Goal: Navigation & Orientation: Find specific page/section

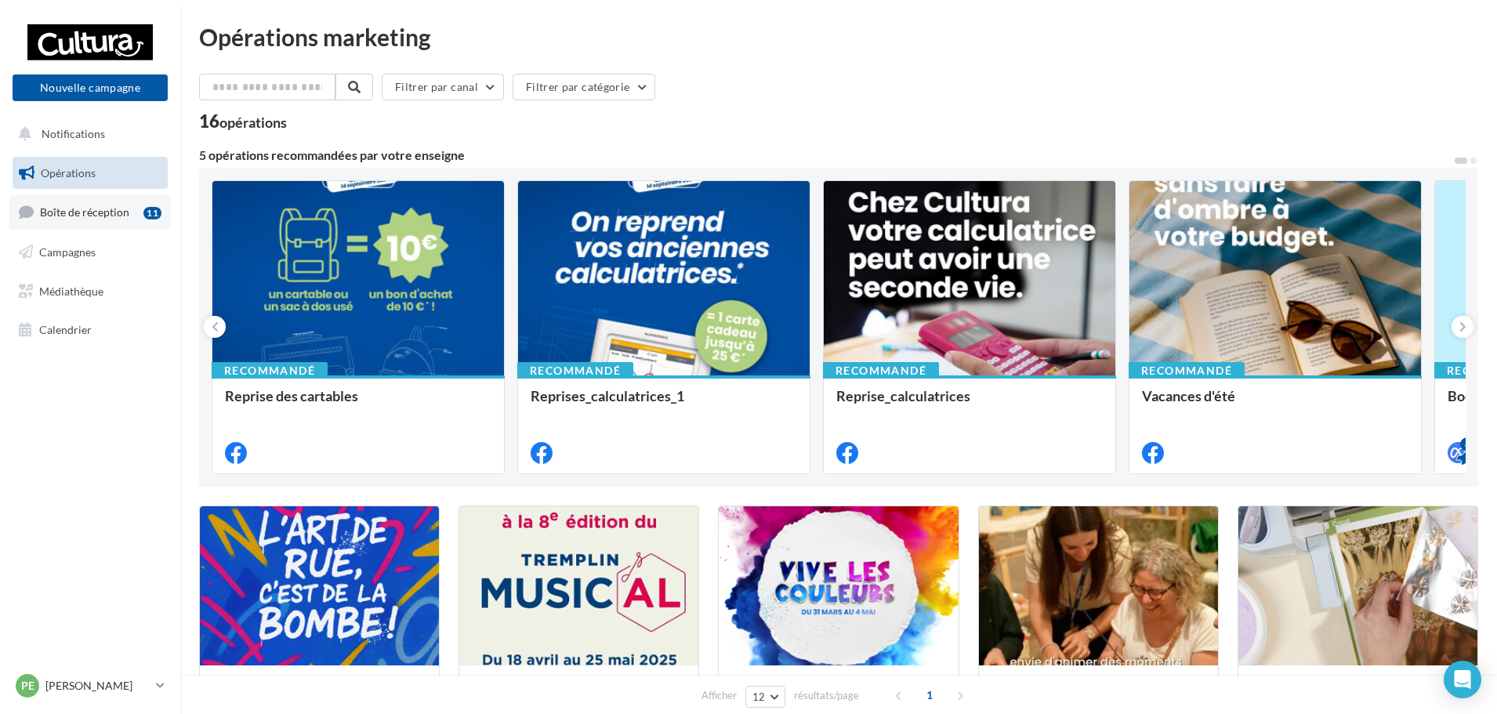
click at [113, 215] on span "Boîte de réception" at bounding box center [84, 211] width 89 height 13
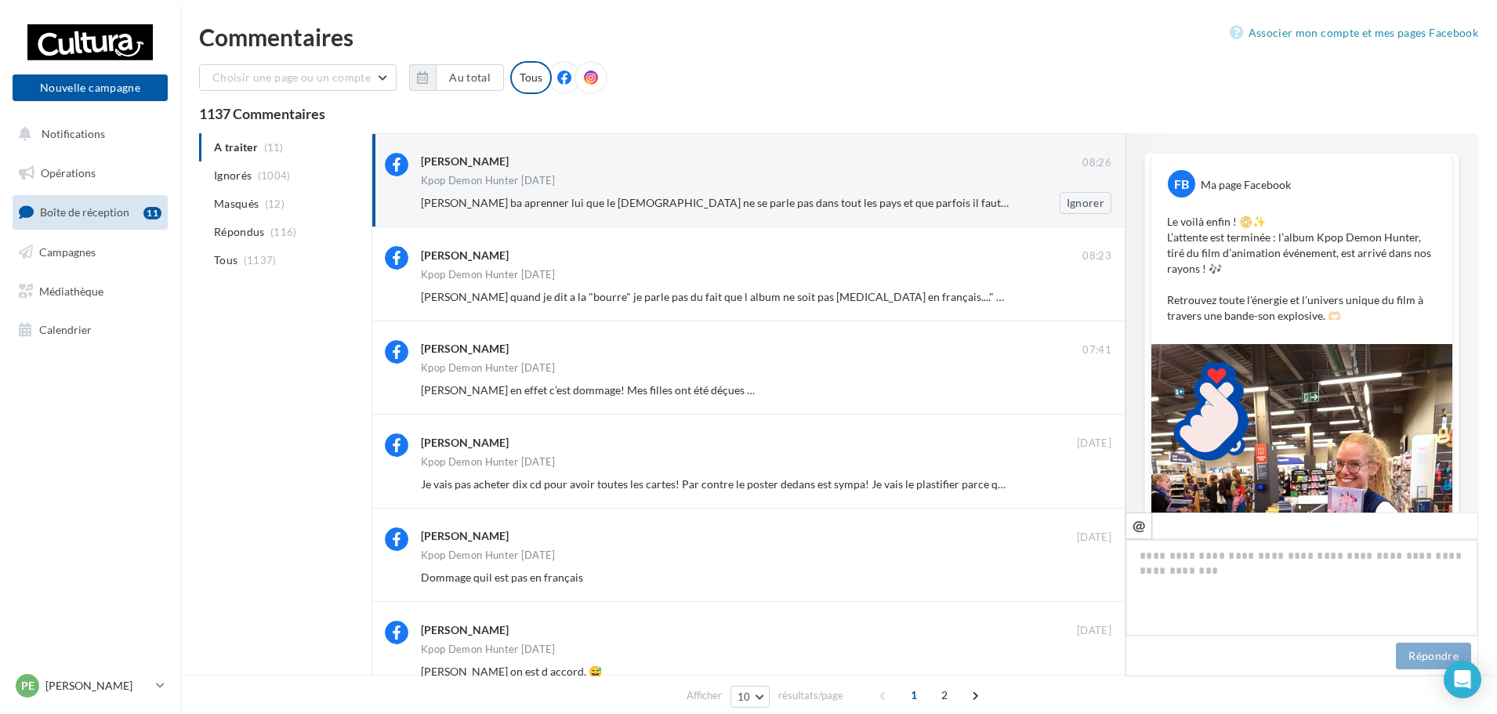
scroll to position [960, 0]
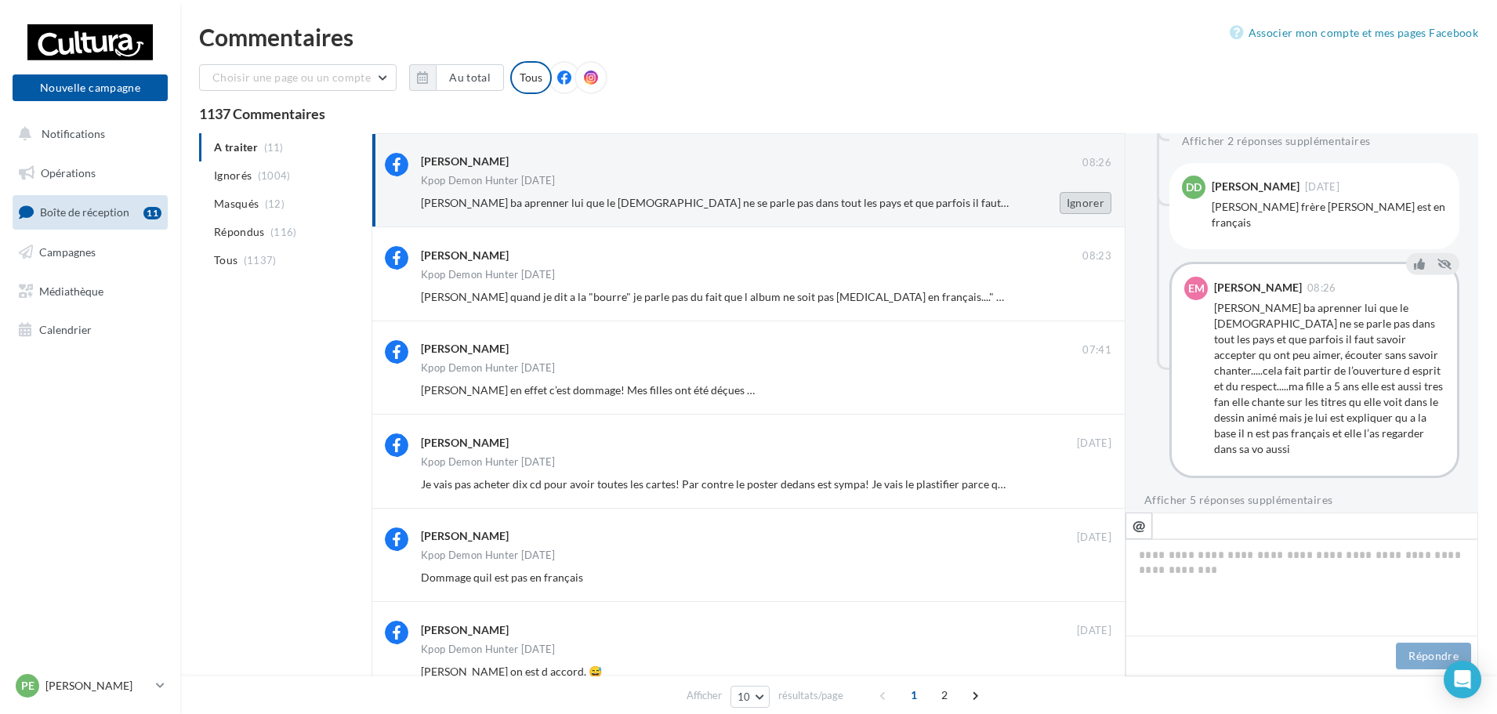
click at [1086, 212] on button "Ignorer" at bounding box center [1086, 203] width 52 height 22
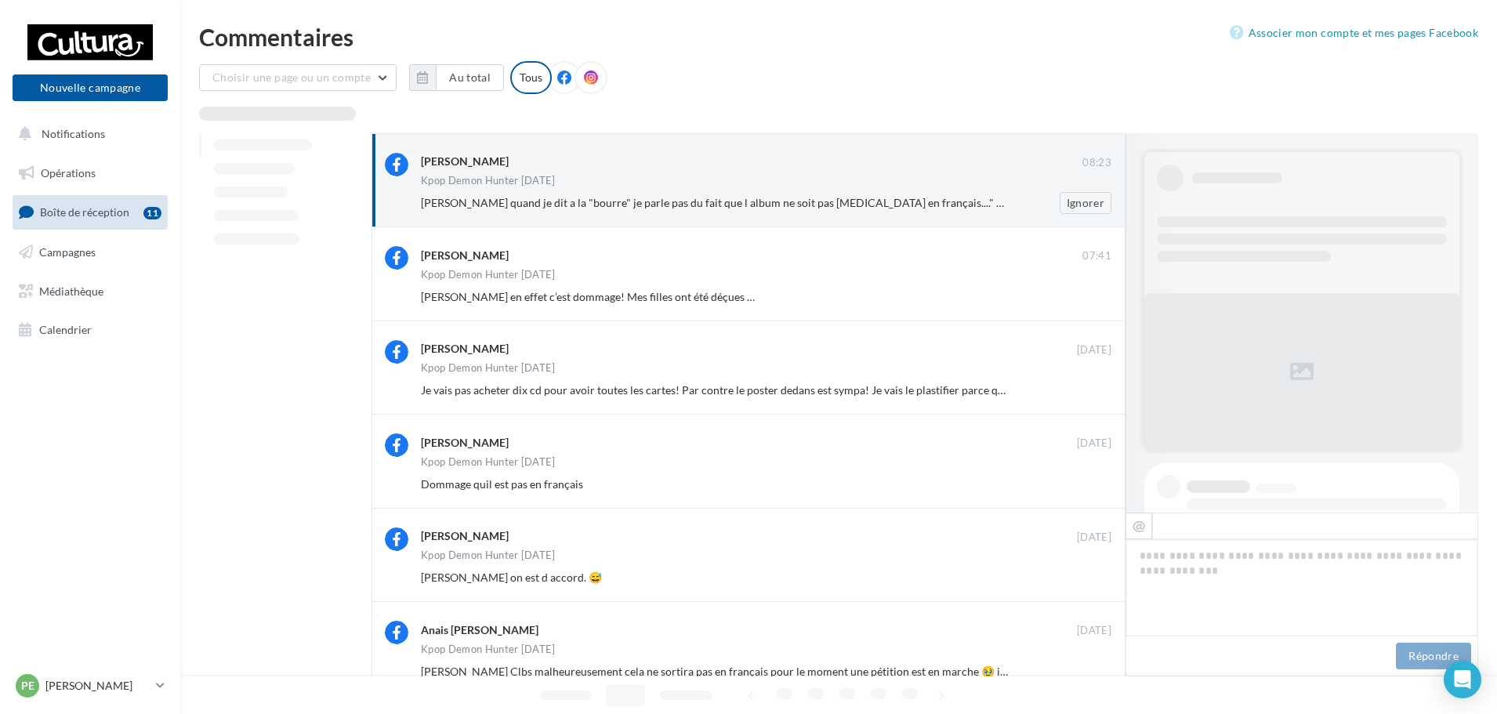
scroll to position [1054, 0]
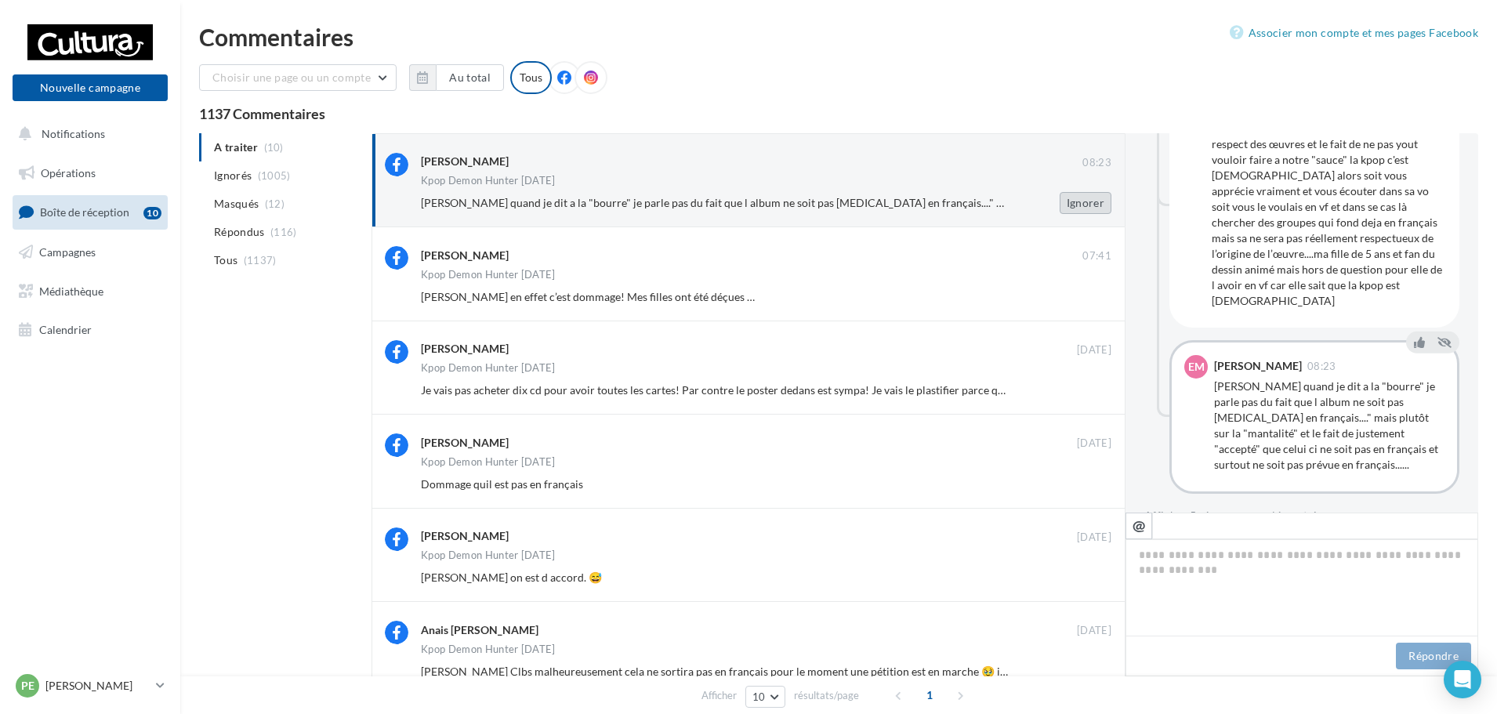
click at [1083, 205] on button "Ignorer" at bounding box center [1086, 203] width 52 height 22
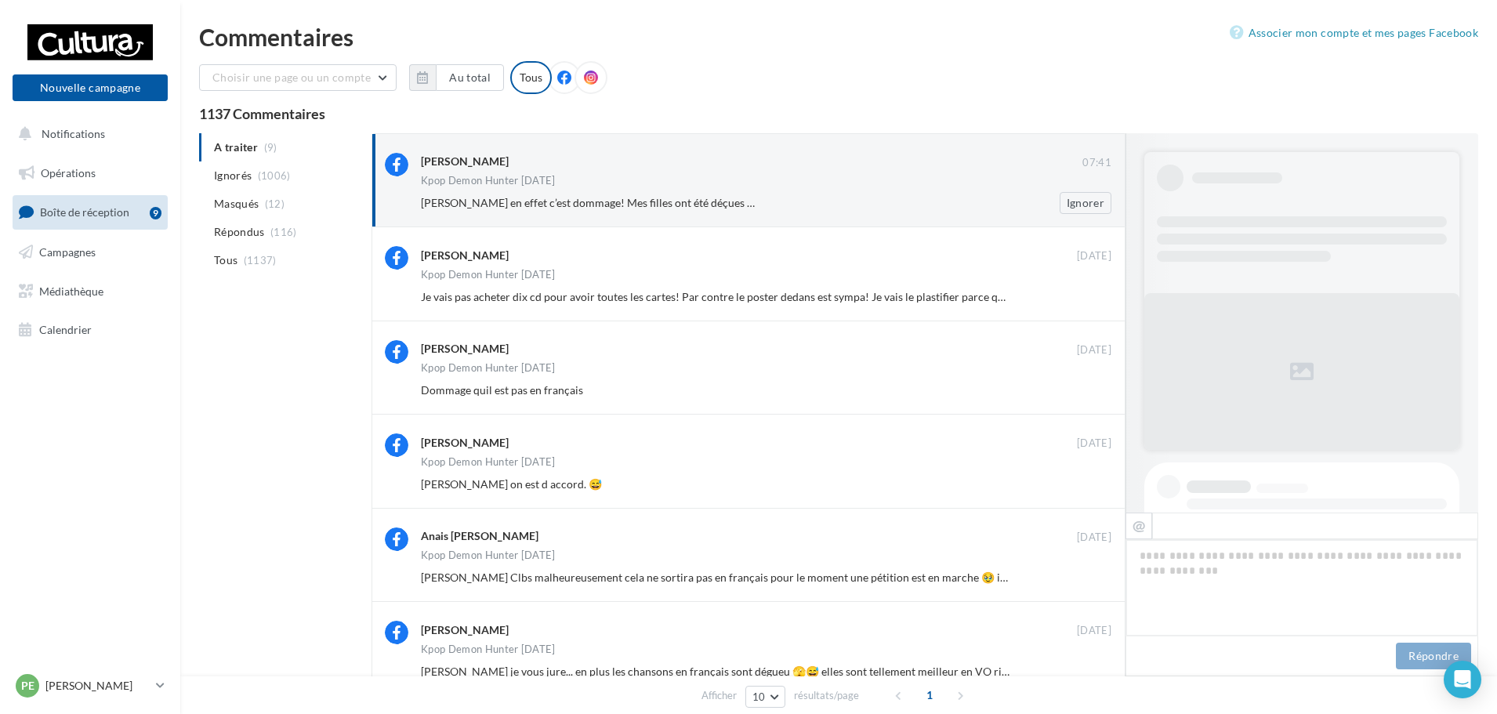
scroll to position [658, 0]
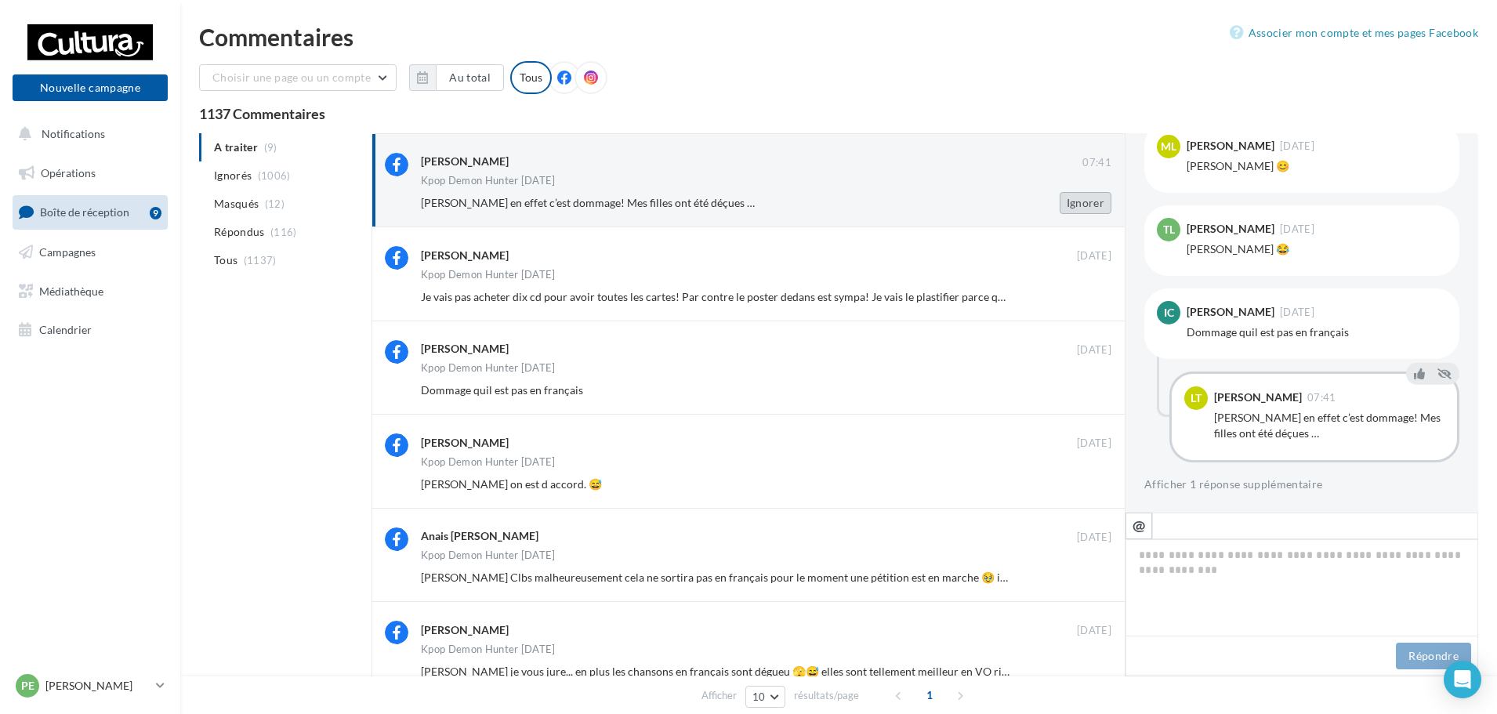
click at [1073, 203] on button "Ignorer" at bounding box center [1086, 203] width 52 height 22
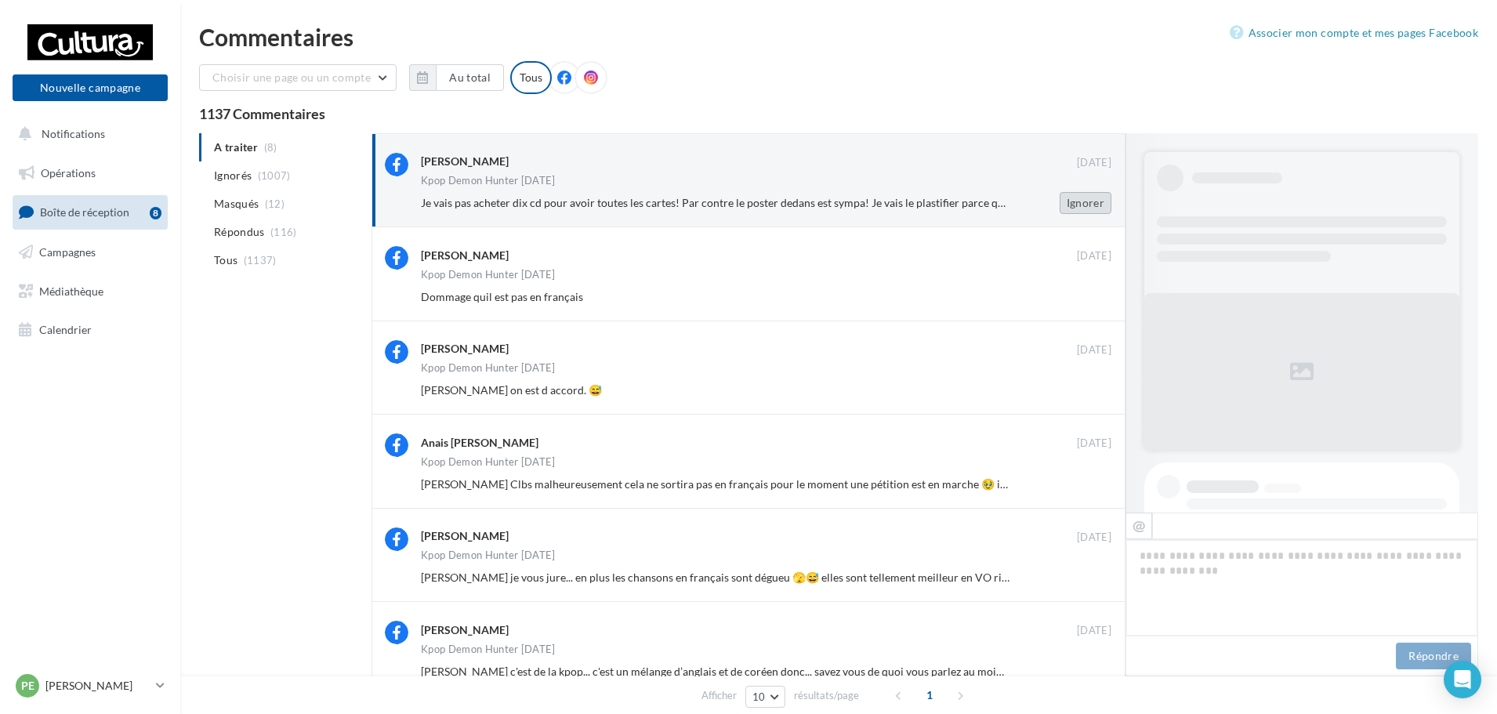
scroll to position [634, 0]
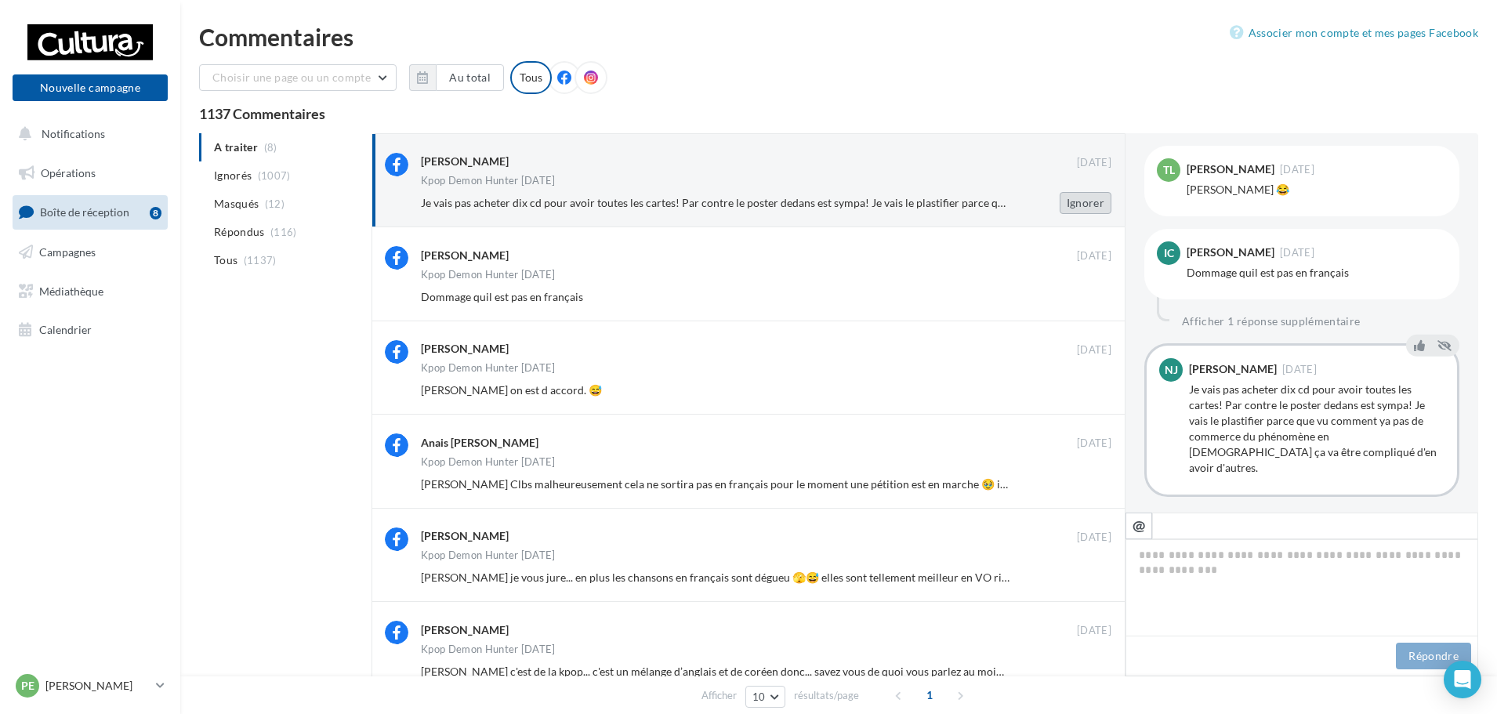
click at [1088, 206] on button "Ignorer" at bounding box center [1086, 203] width 52 height 22
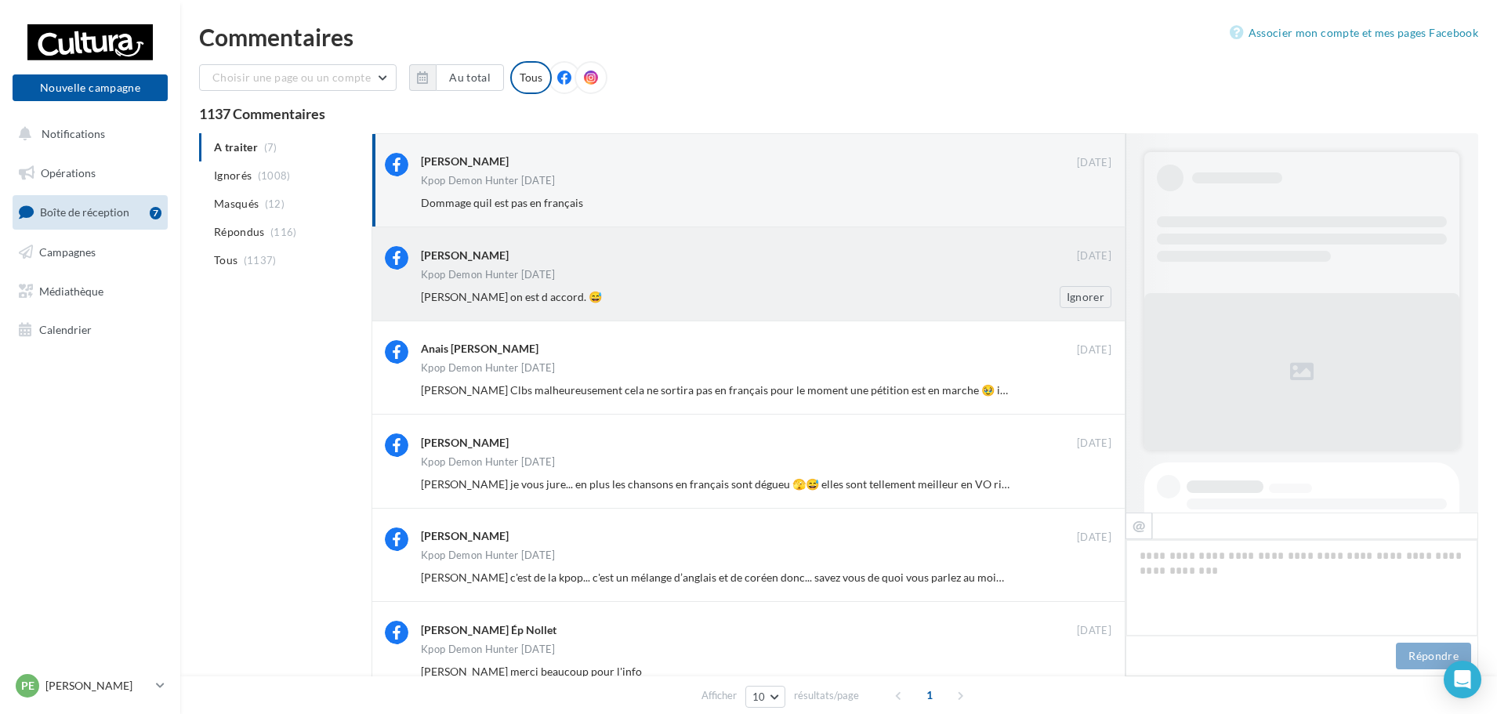
scroll to position [658, 0]
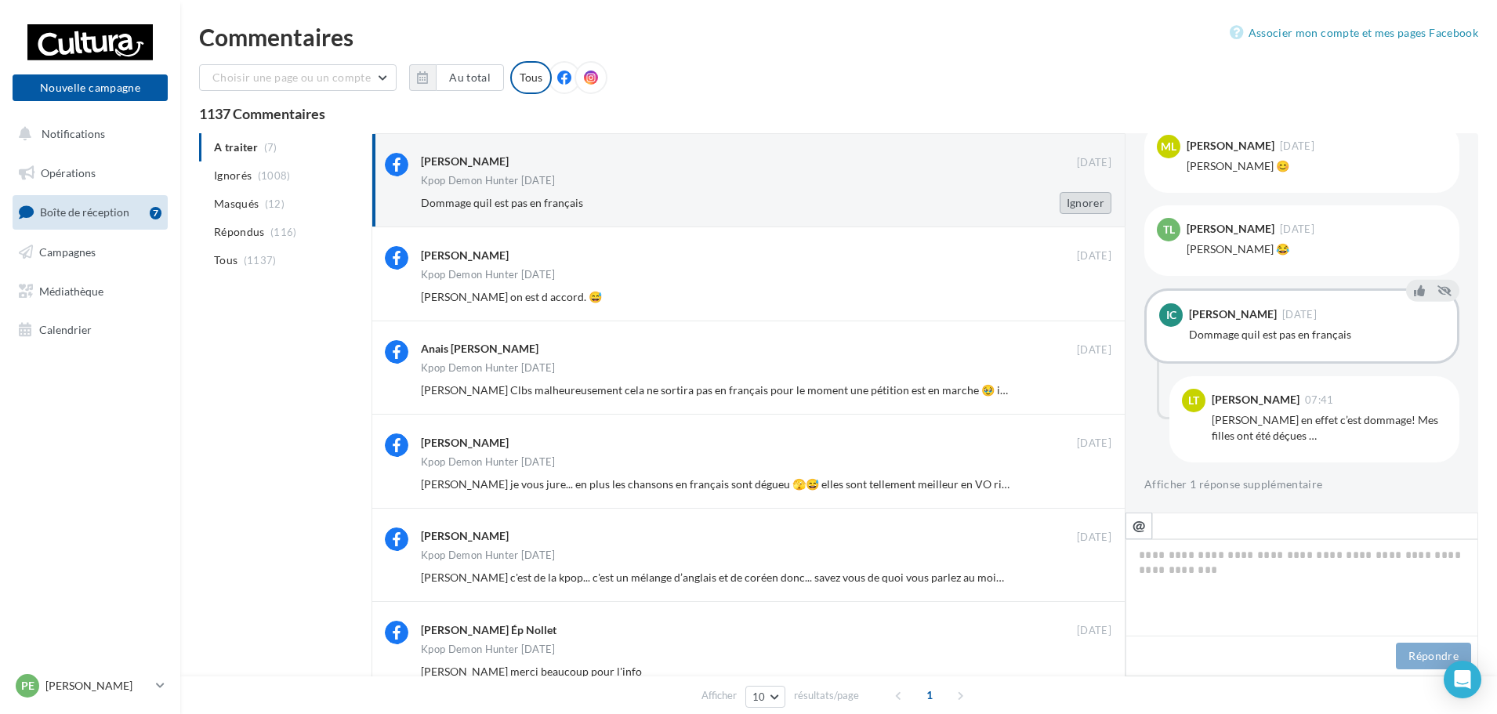
click at [1076, 211] on button "Ignorer" at bounding box center [1086, 203] width 52 height 22
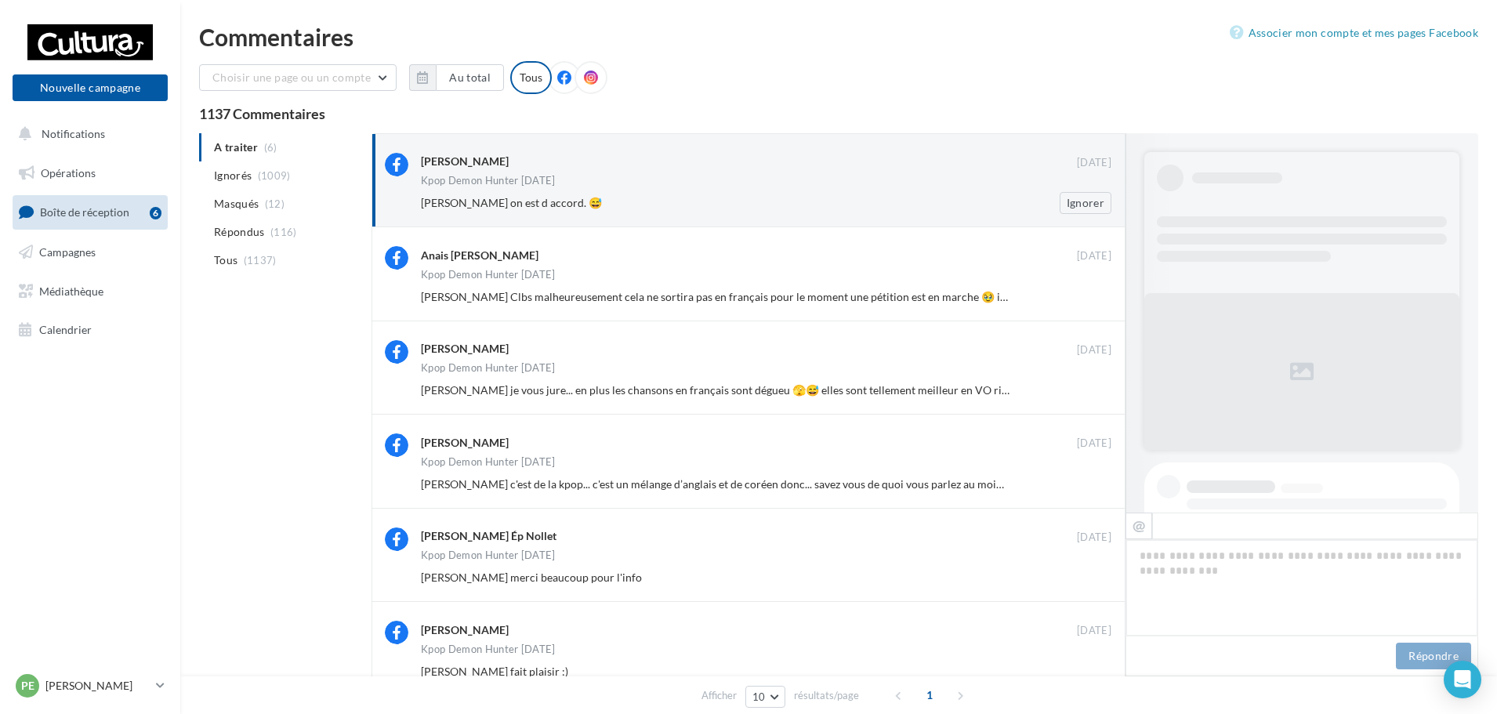
scroll to position [866, 0]
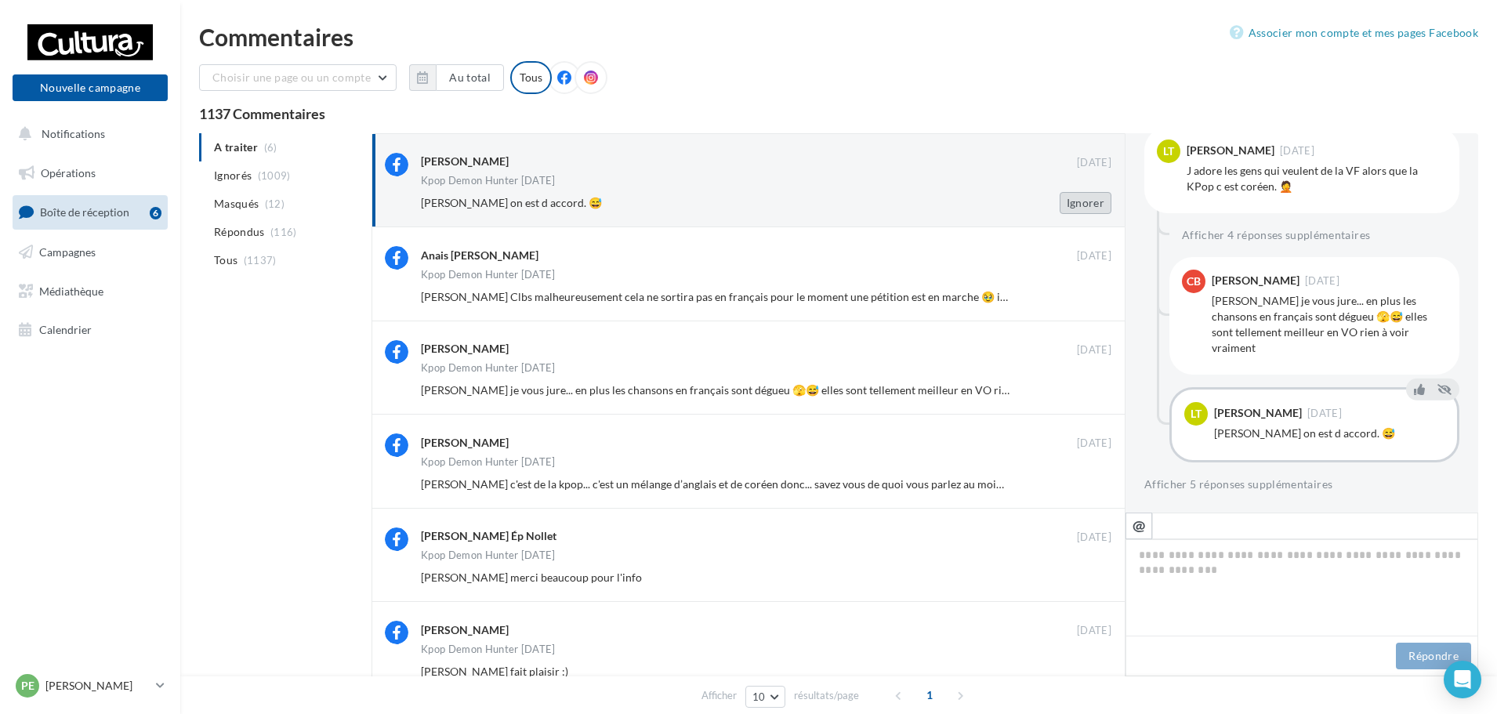
click at [1072, 208] on button "Ignorer" at bounding box center [1086, 203] width 52 height 22
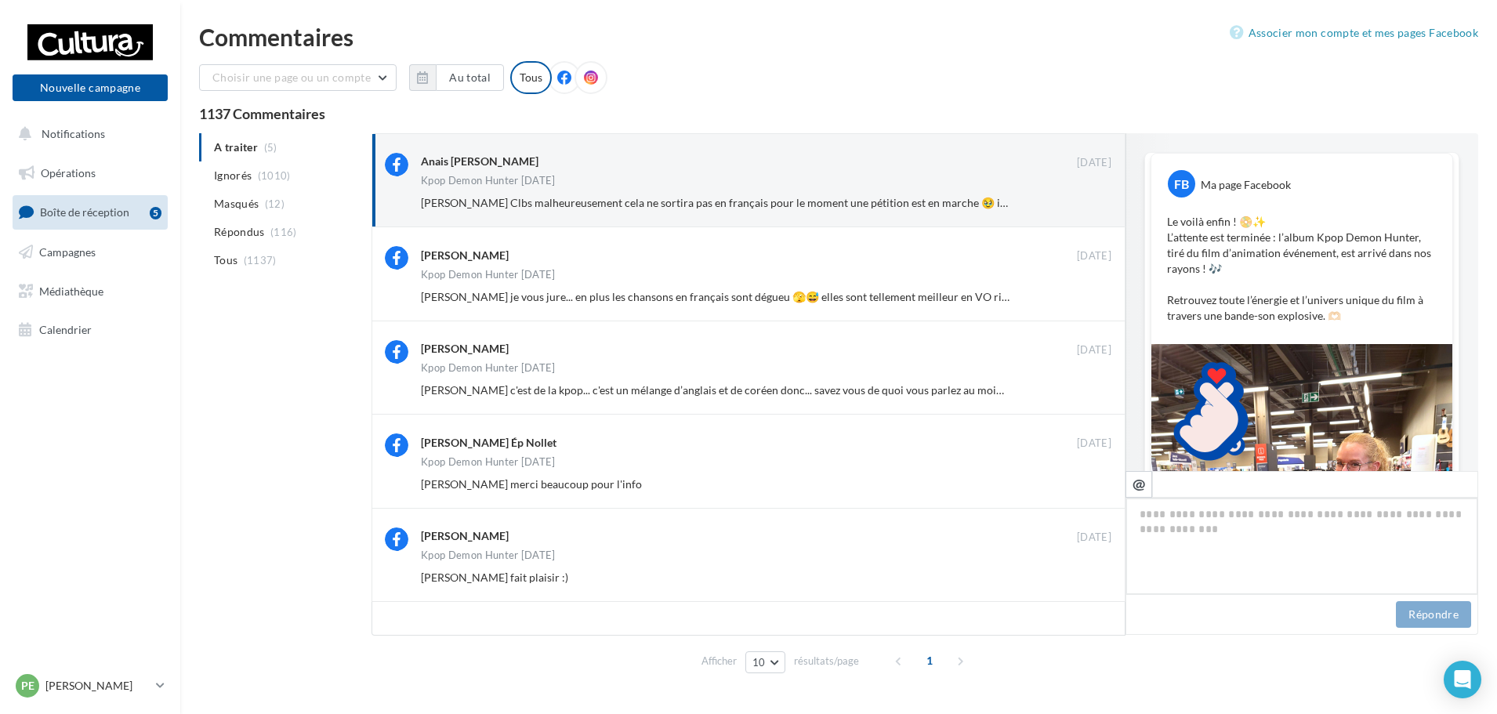
scroll to position [1018, 0]
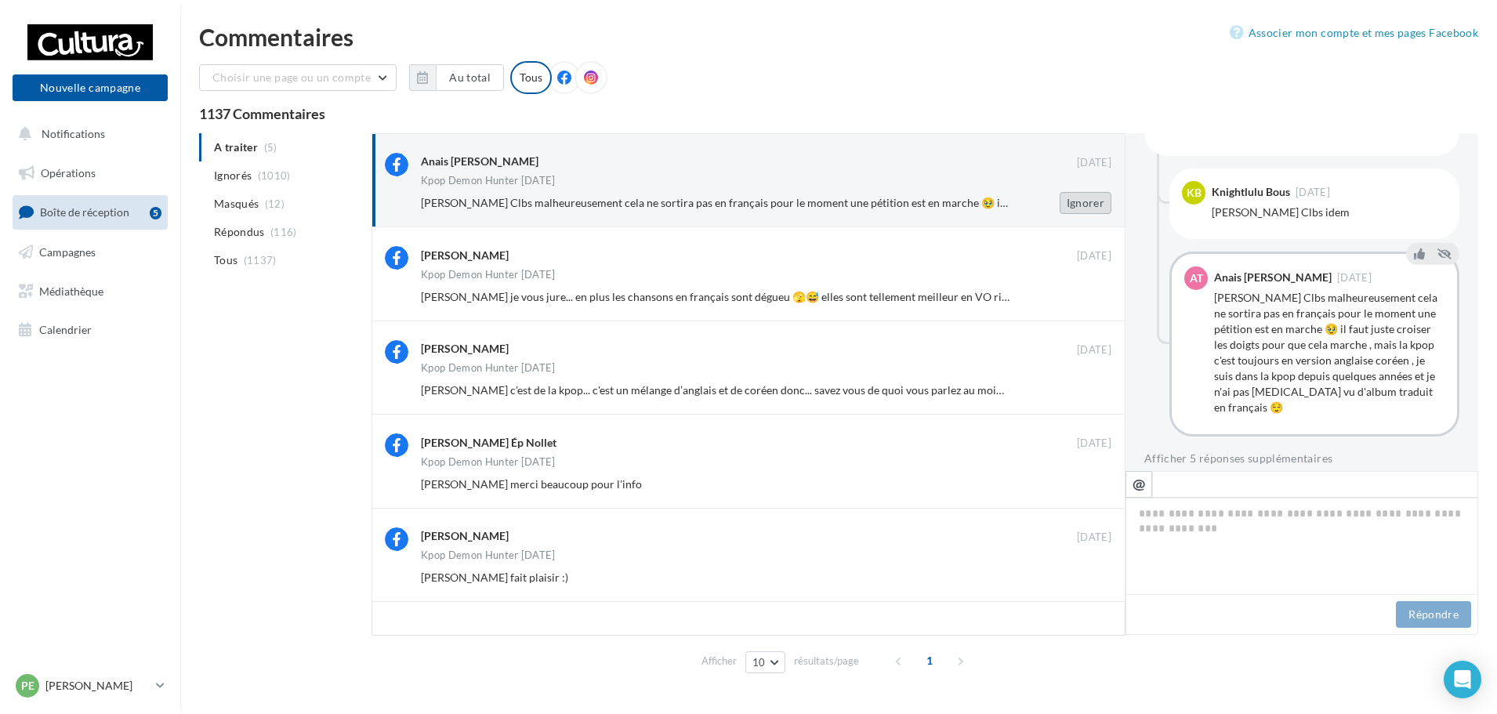
click at [1094, 210] on button "Ignorer" at bounding box center [1086, 203] width 52 height 22
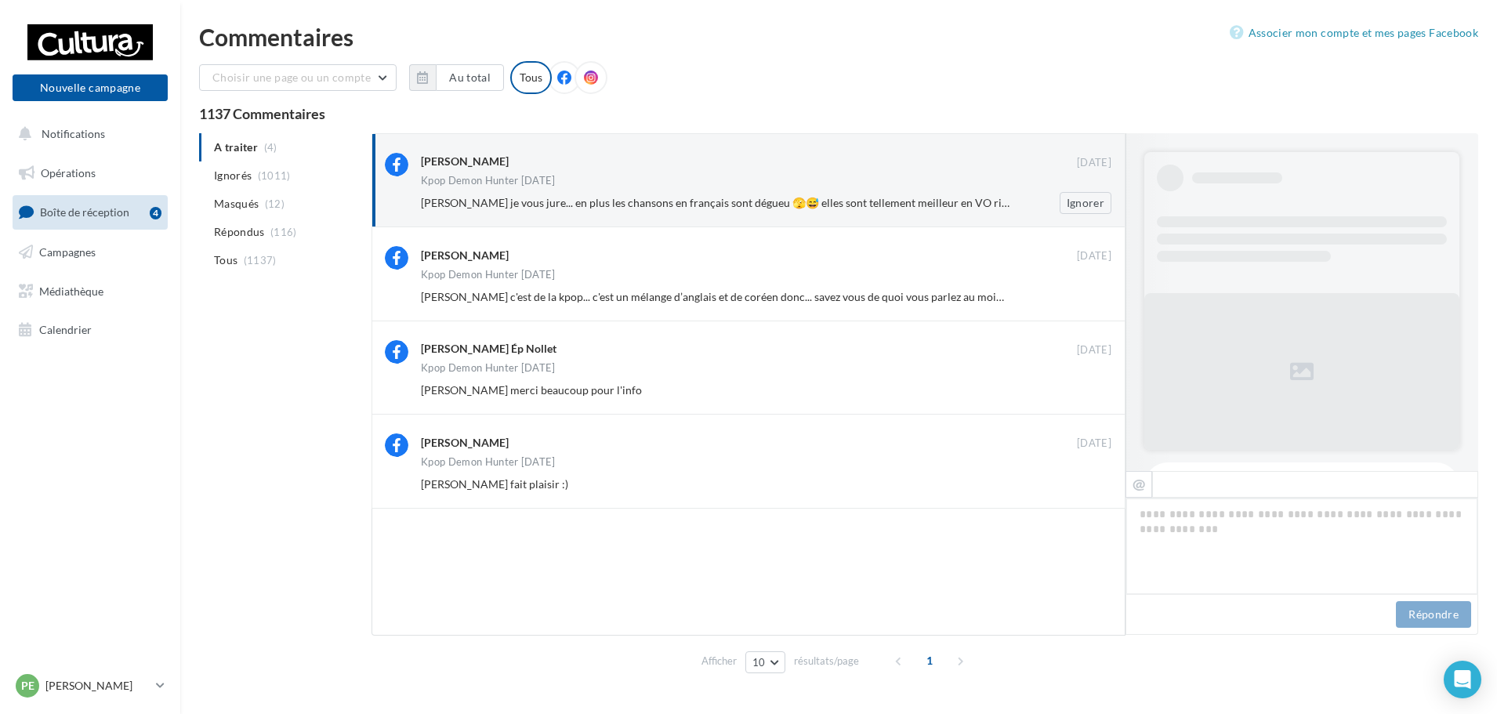
scroll to position [955, 0]
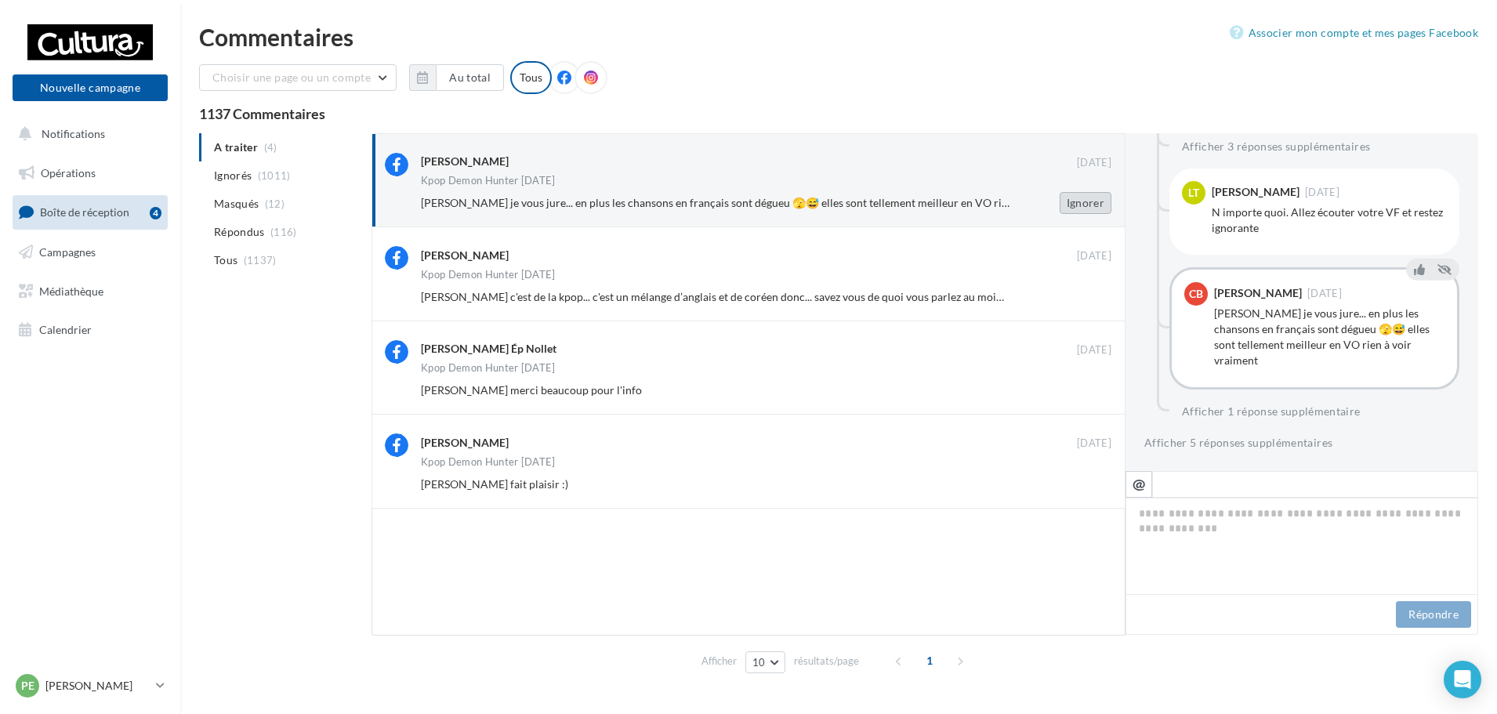
click at [1101, 205] on button "Ignorer" at bounding box center [1086, 203] width 52 height 22
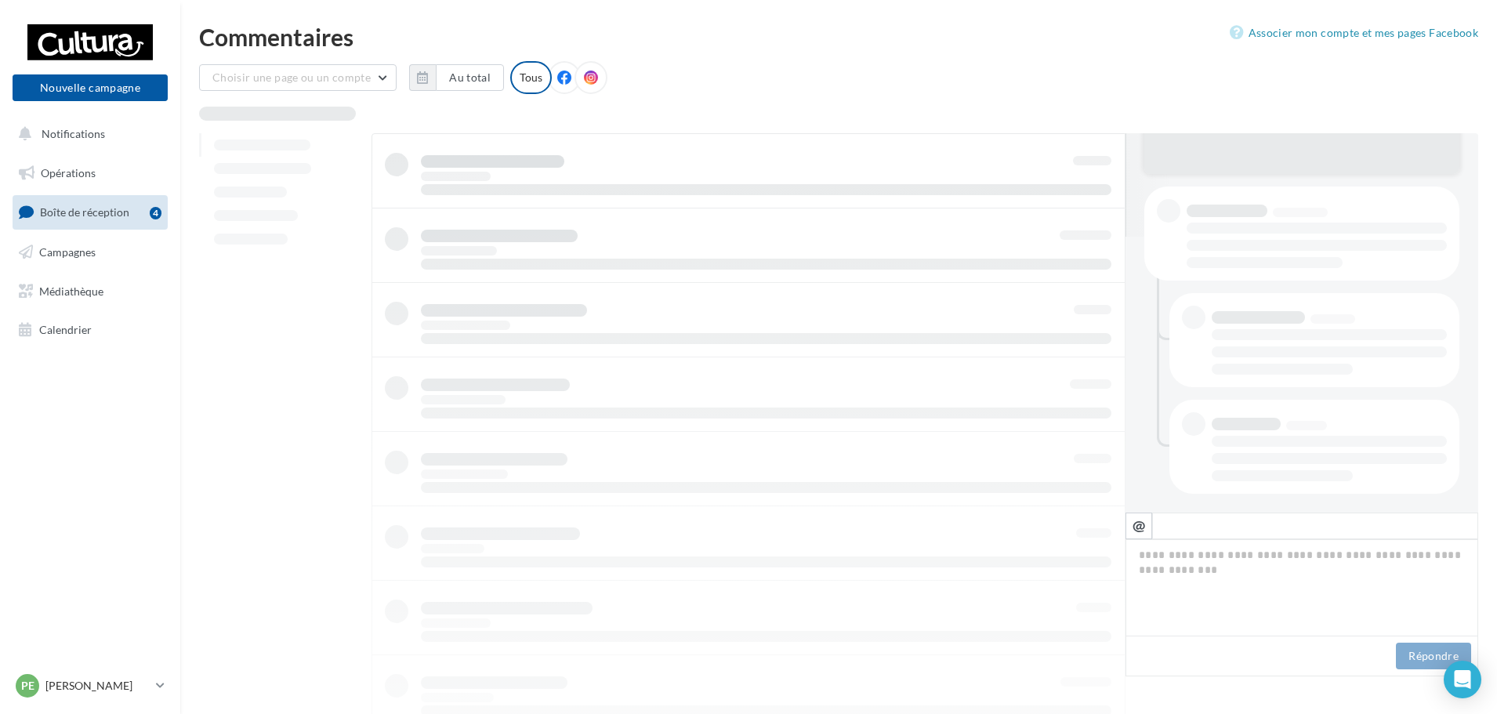
scroll to position [276, 0]
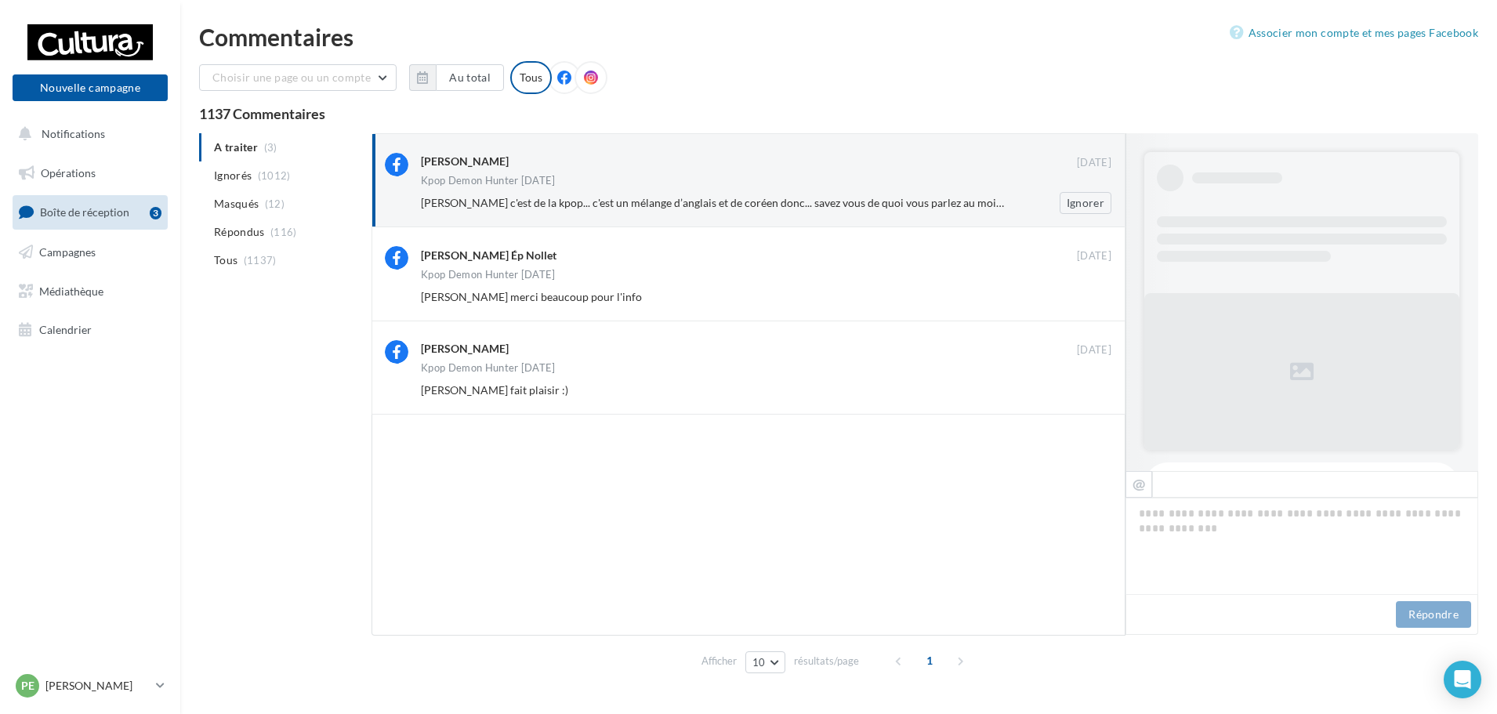
click at [776, 163] on div "[PERSON_NAME]" at bounding box center [749, 161] width 656 height 16
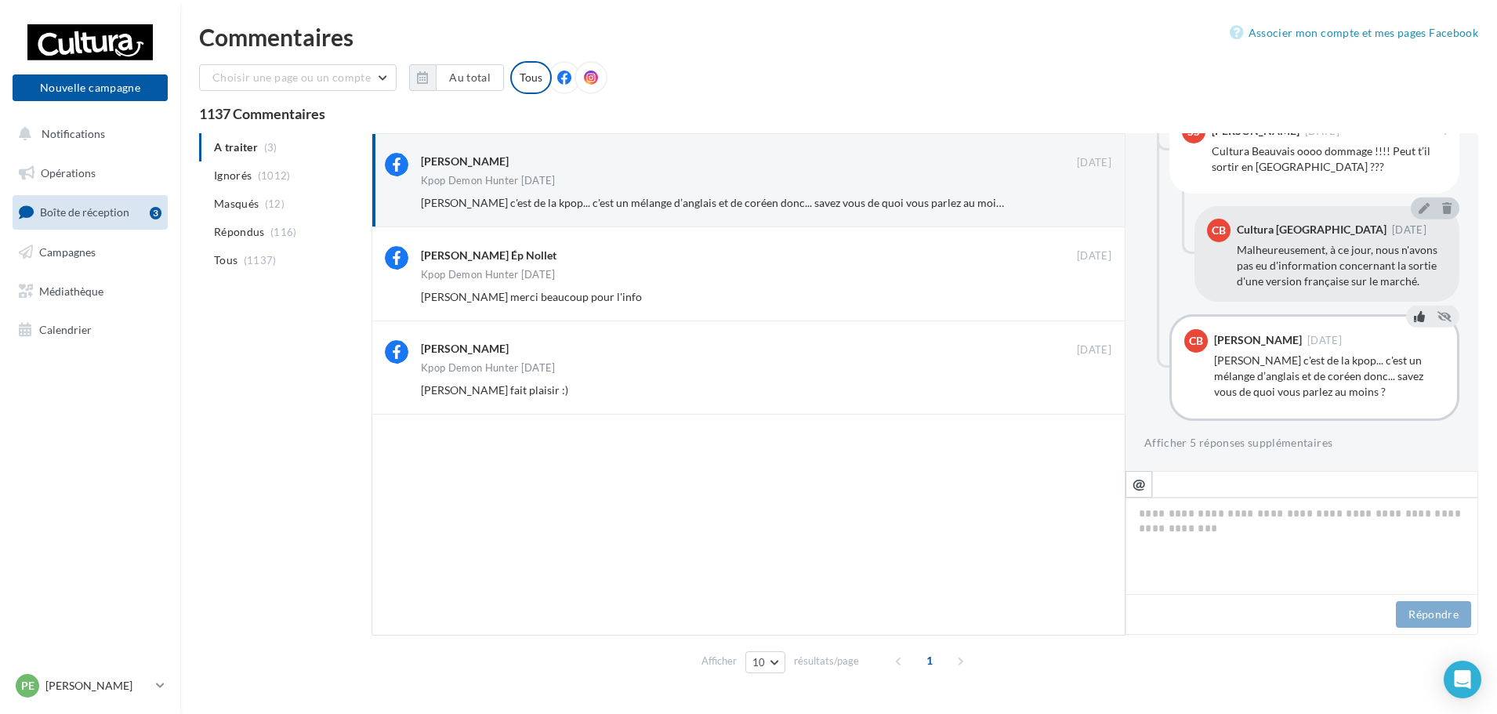
click at [1414, 321] on icon at bounding box center [1419, 316] width 11 height 11
click at [1105, 207] on button "Ignorer" at bounding box center [1086, 203] width 52 height 22
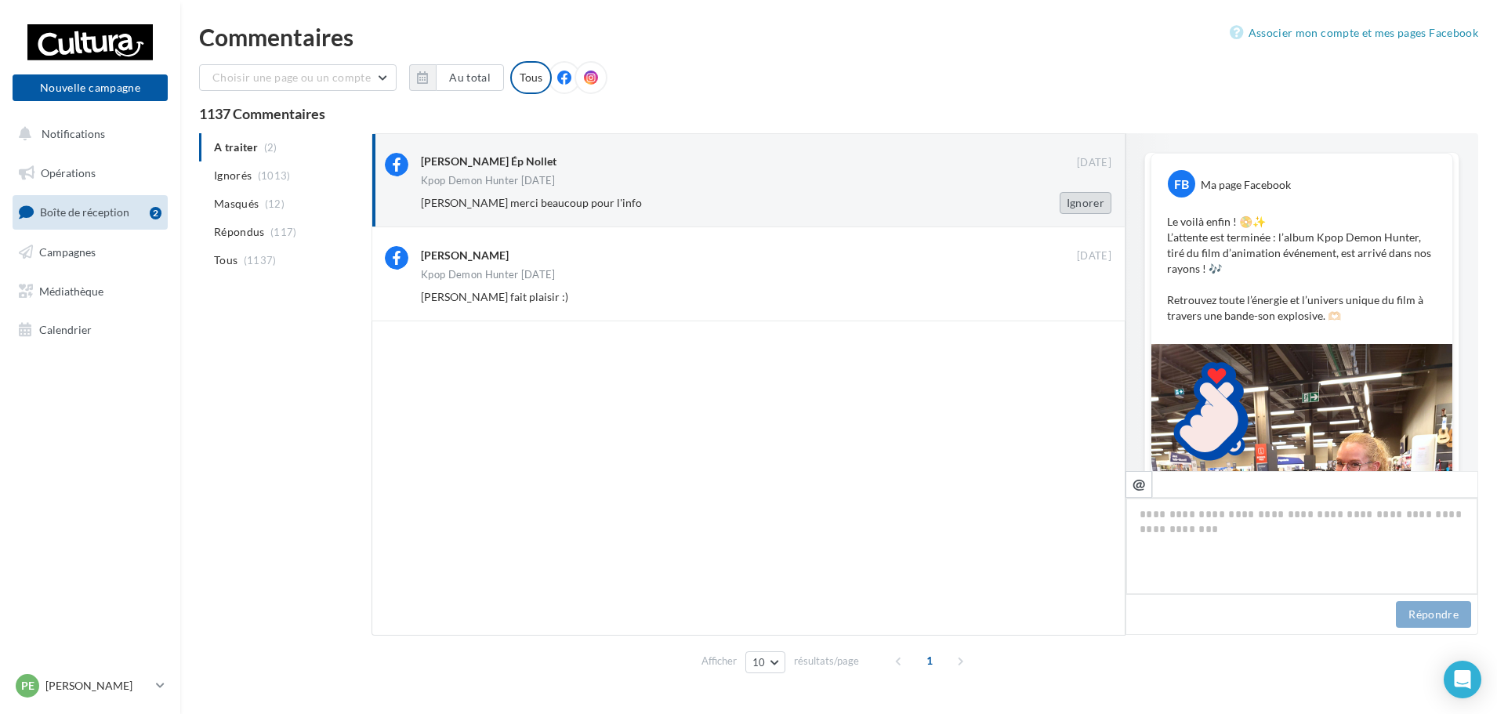
scroll to position [939, 0]
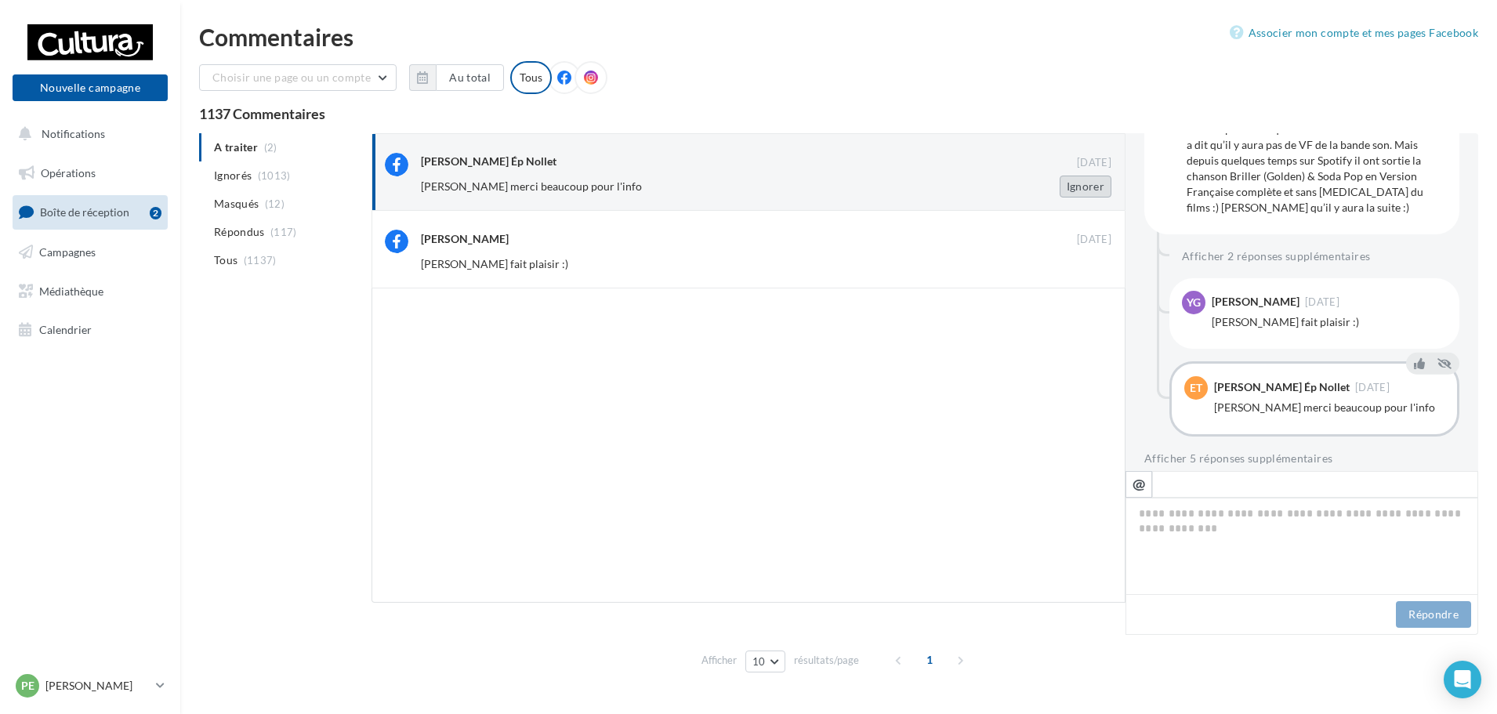
click at [1093, 190] on button "Ignorer" at bounding box center [1086, 187] width 52 height 22
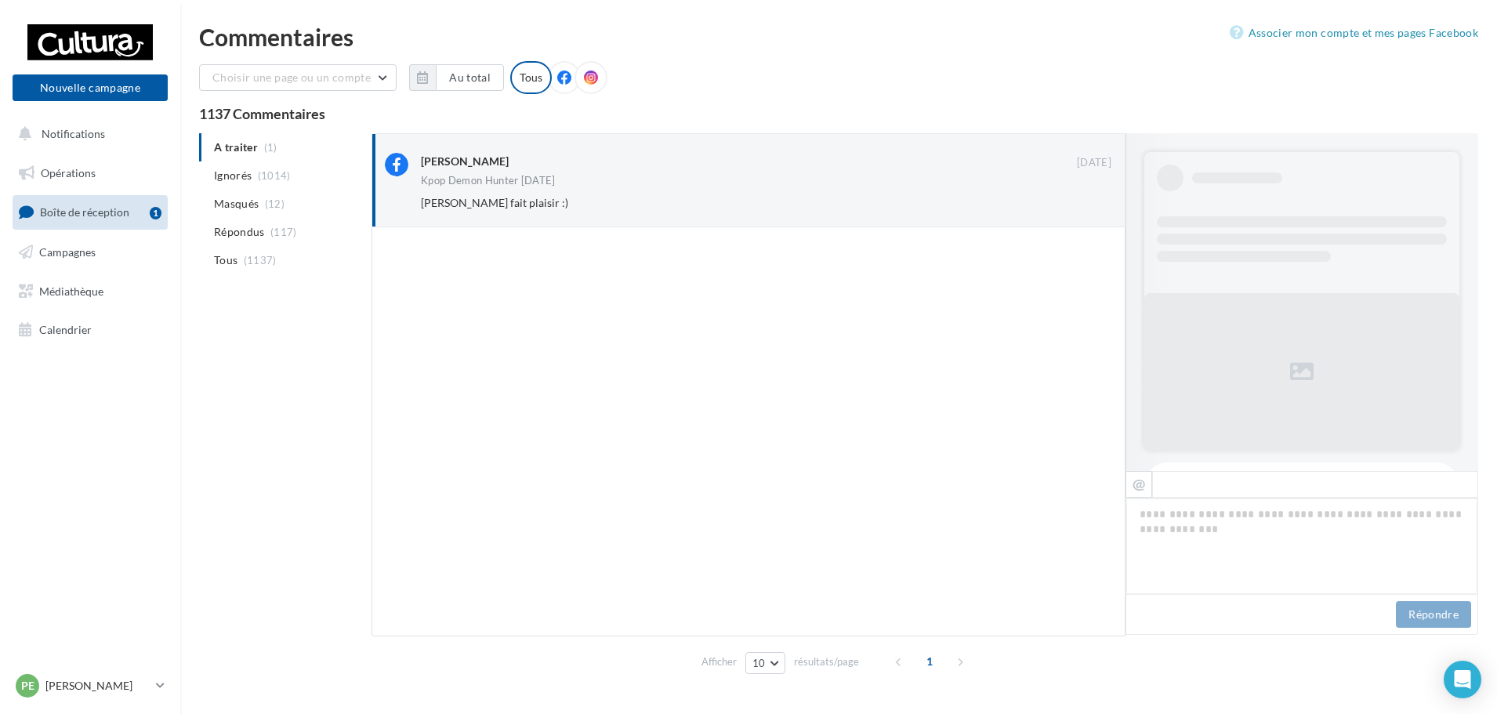
scroll to position [986, 0]
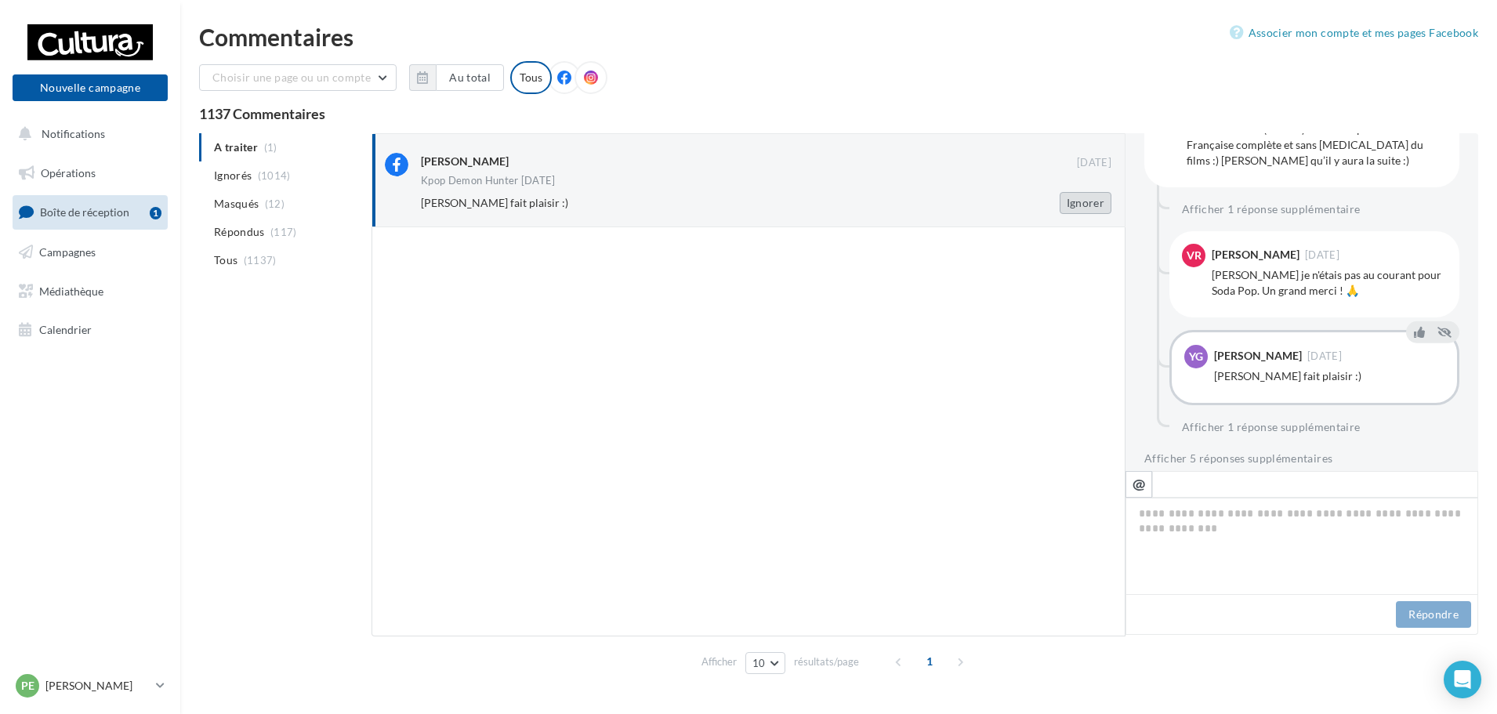
click at [1077, 203] on button "Ignorer" at bounding box center [1086, 203] width 52 height 22
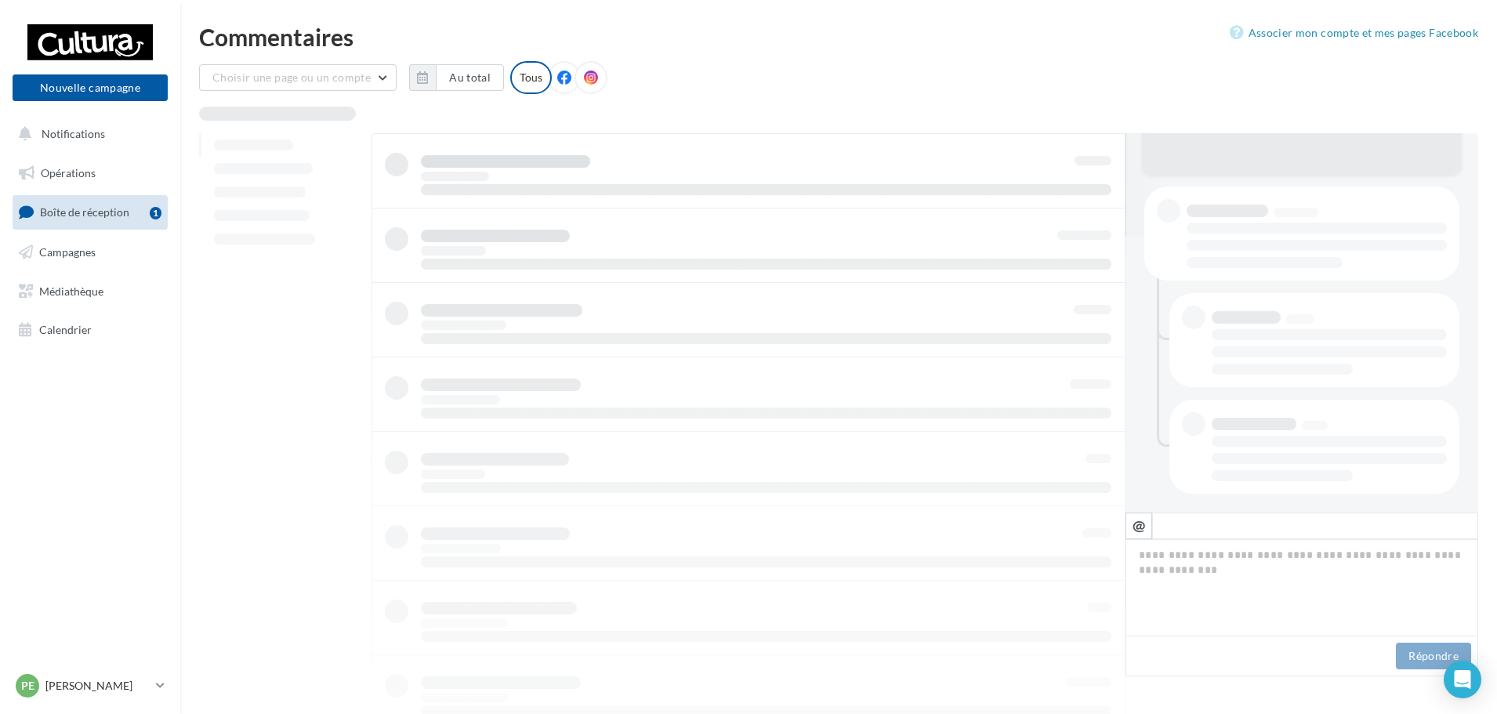
scroll to position [276, 0]
